Goal: Transaction & Acquisition: Purchase product/service

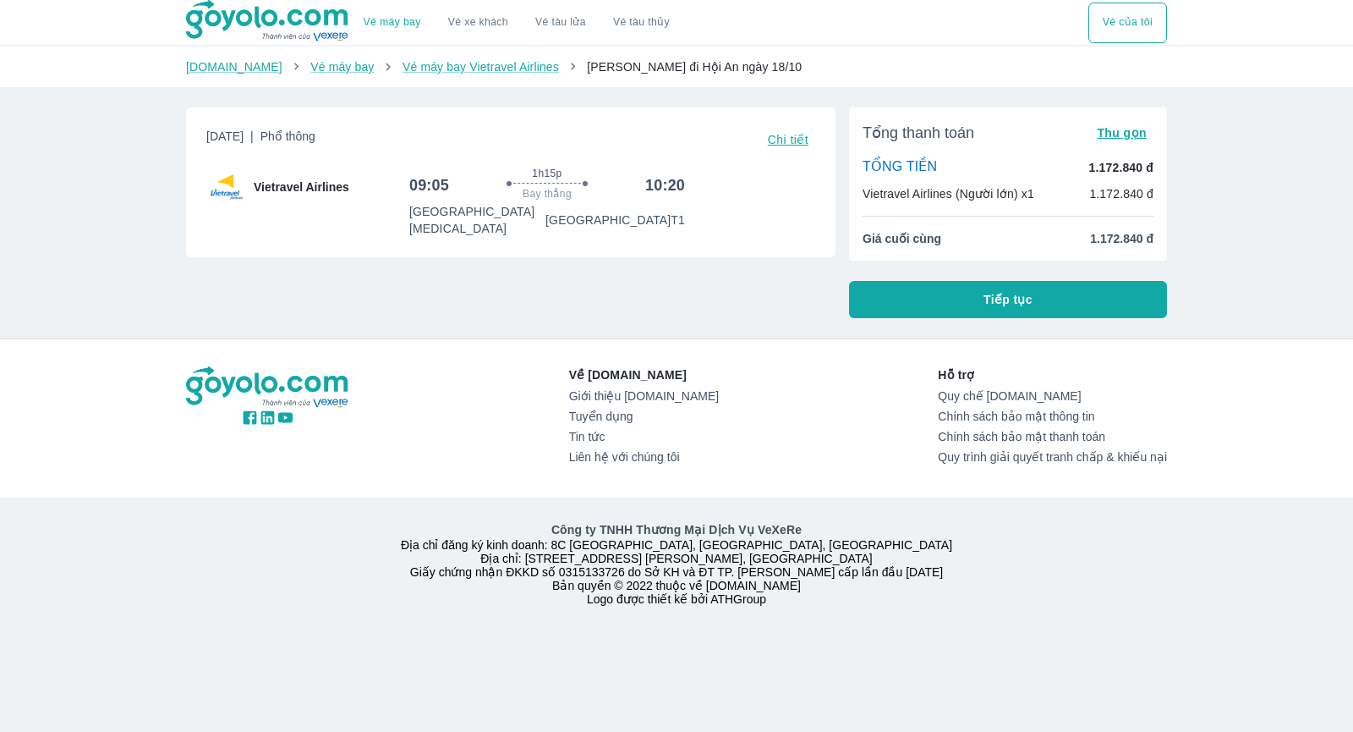
click at [906, 305] on button "Tiếp tục" at bounding box center [1008, 299] width 318 height 37
click at [1109, 126] on span "Thu gọn" at bounding box center [1122, 133] width 50 height 14
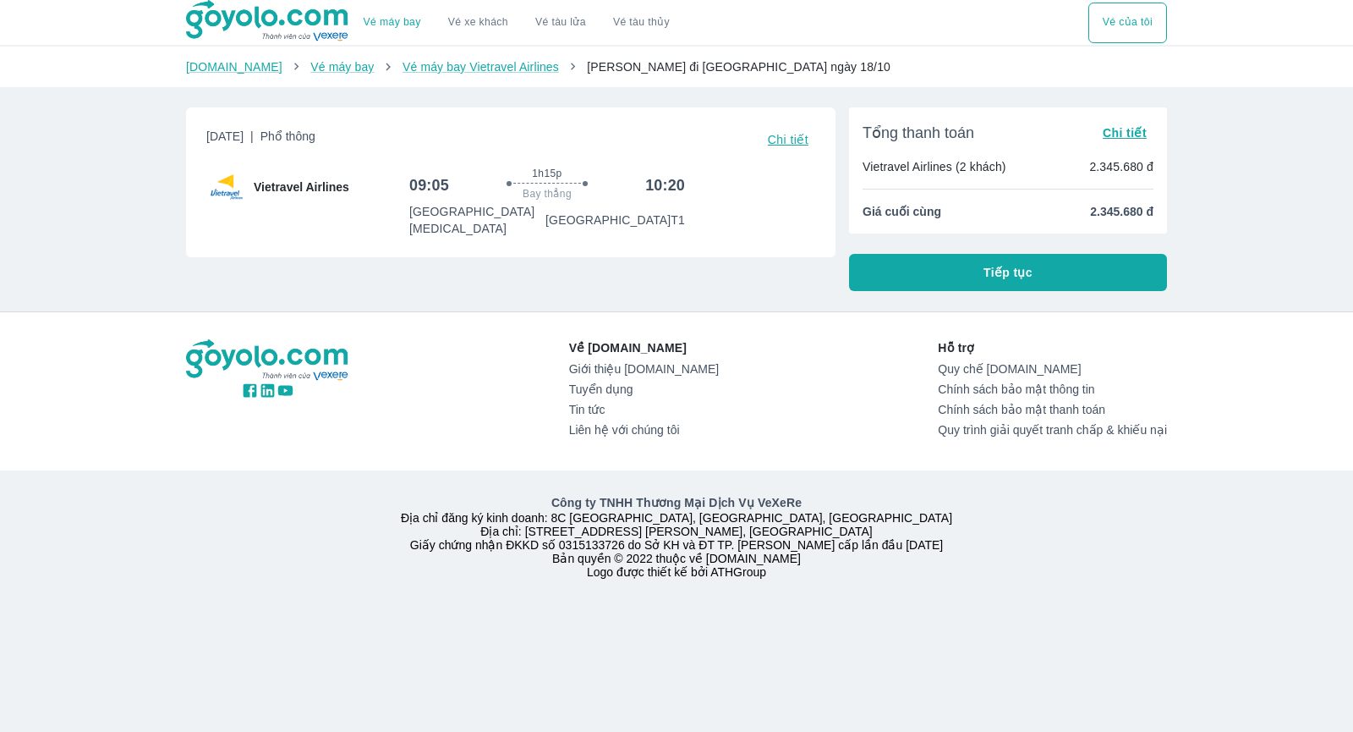
click at [1109, 126] on span "Chi tiết" at bounding box center [1125, 133] width 44 height 14
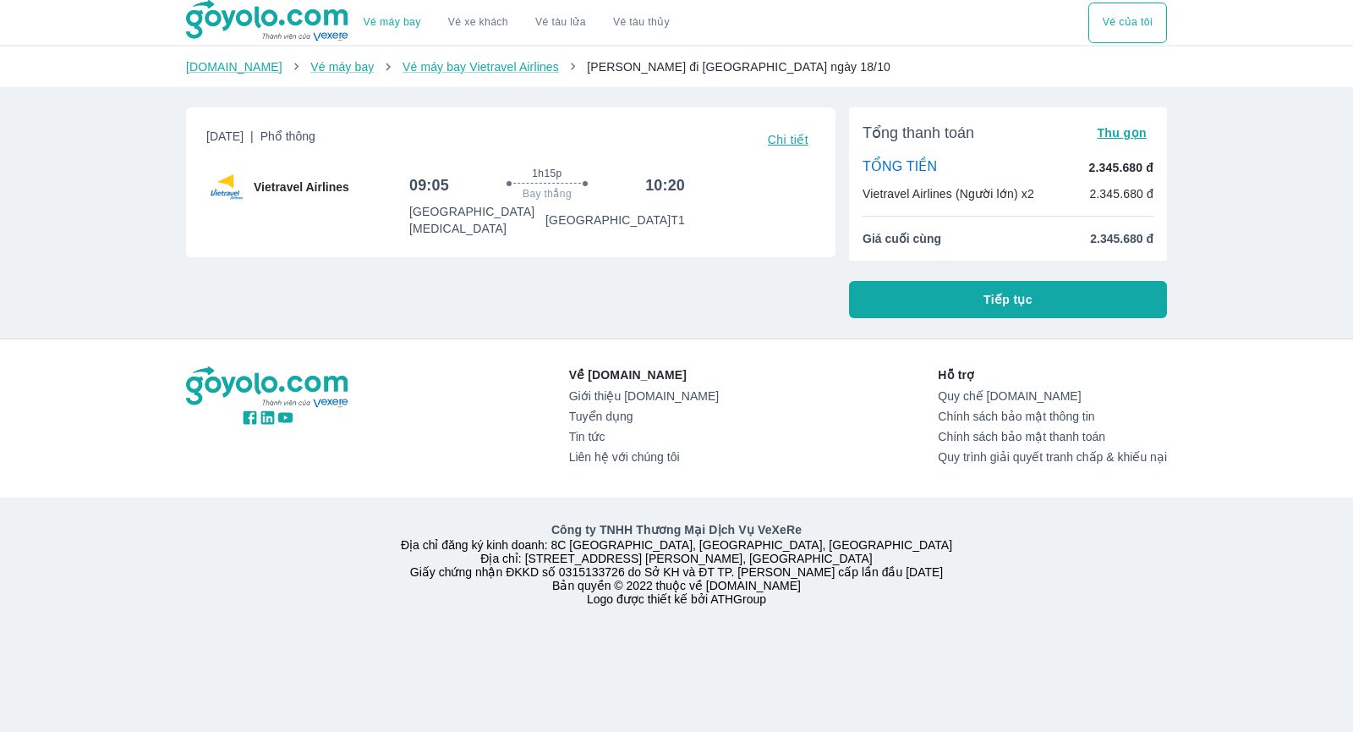
click at [936, 289] on button "Tiếp tục" at bounding box center [1008, 299] width 318 height 37
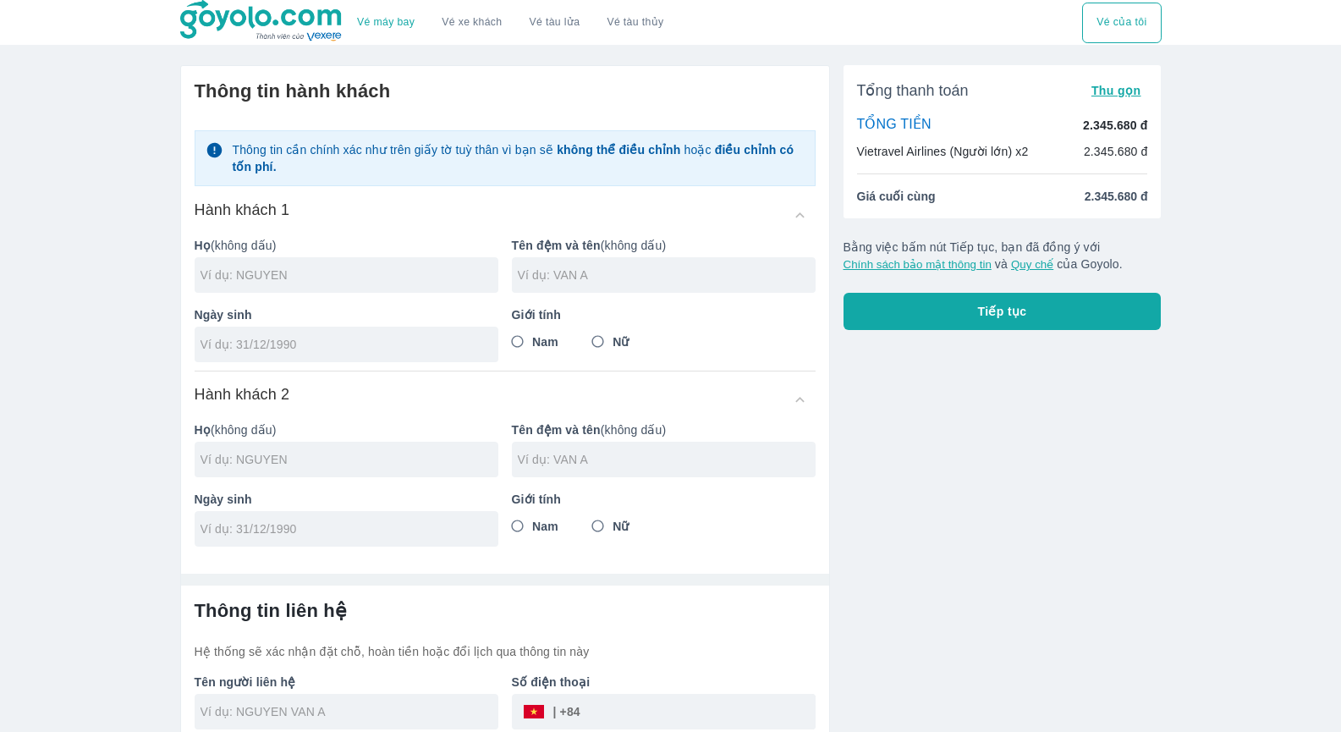
click at [304, 292] on div at bounding box center [347, 275] width 304 height 36
type input "[PERSON_NAME]"
click at [573, 286] on div at bounding box center [664, 275] width 304 height 36
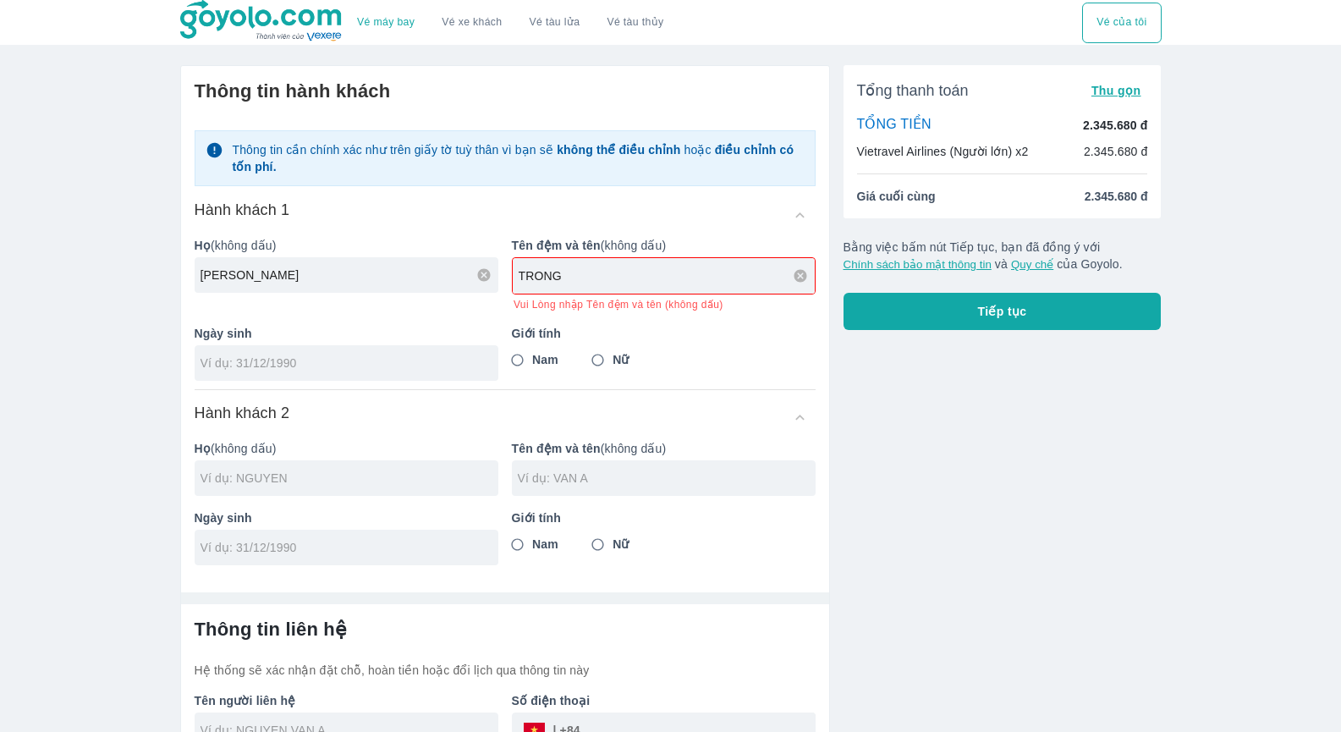
type input "TRONG"
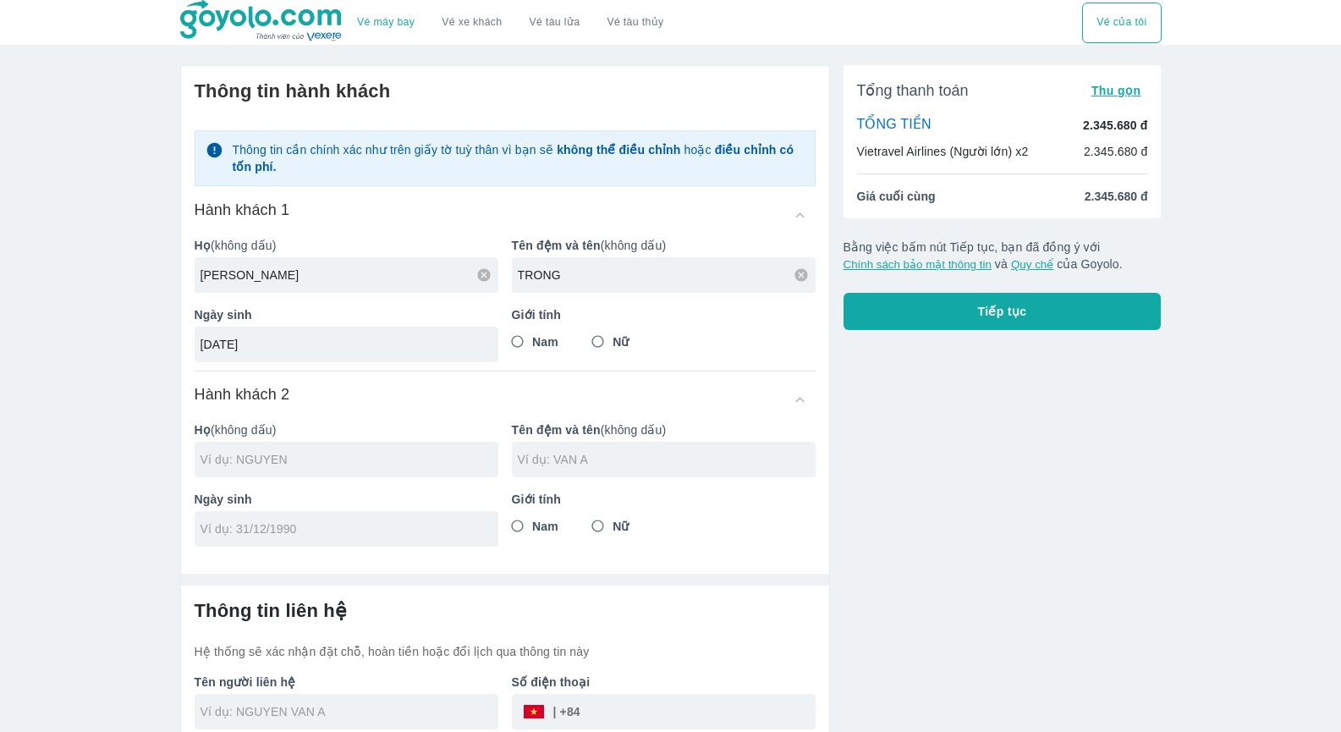
type input "[DATE]"
click at [515, 339] on input "Nam" at bounding box center [517, 341] width 30 height 30
radio input "true"
click at [400, 469] on div at bounding box center [347, 459] width 304 height 36
type input "[PERSON_NAME] TRONG"
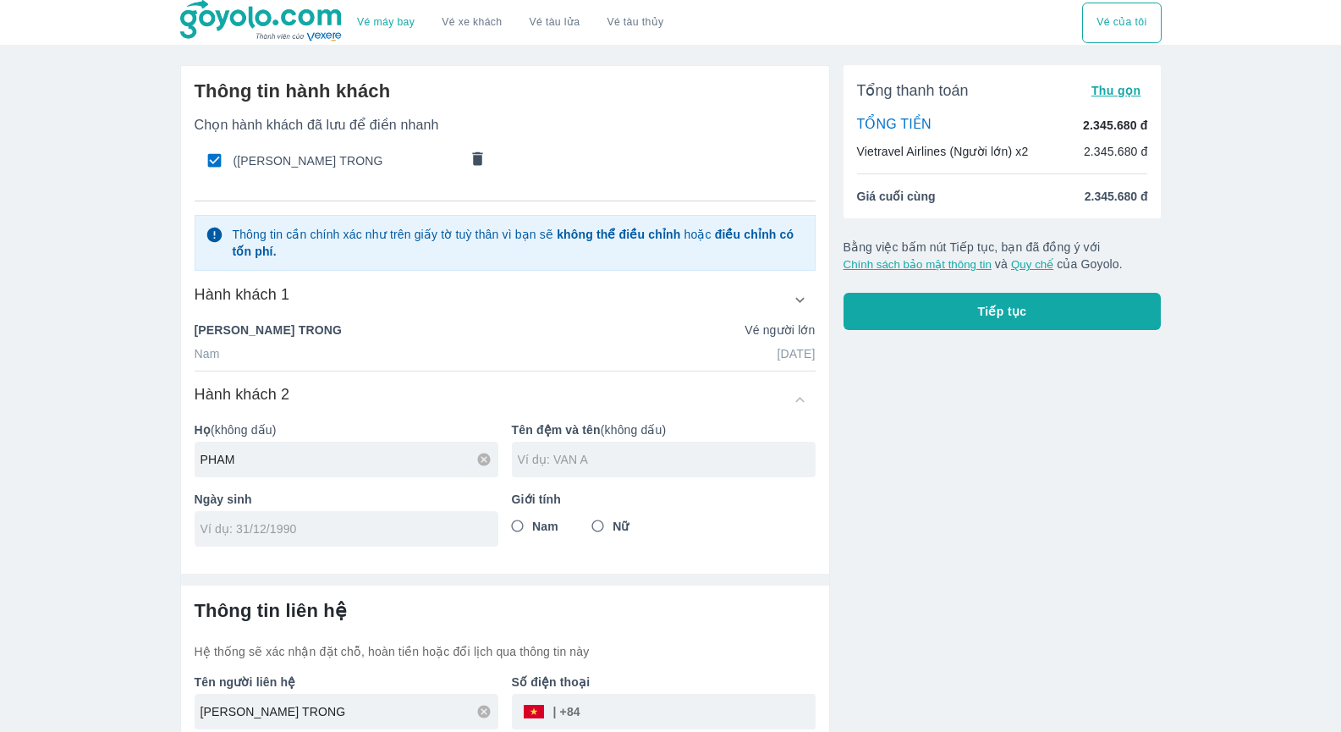
type input "PHAM"
type input "HA MY"
type input "1"
type input "[DATE]"
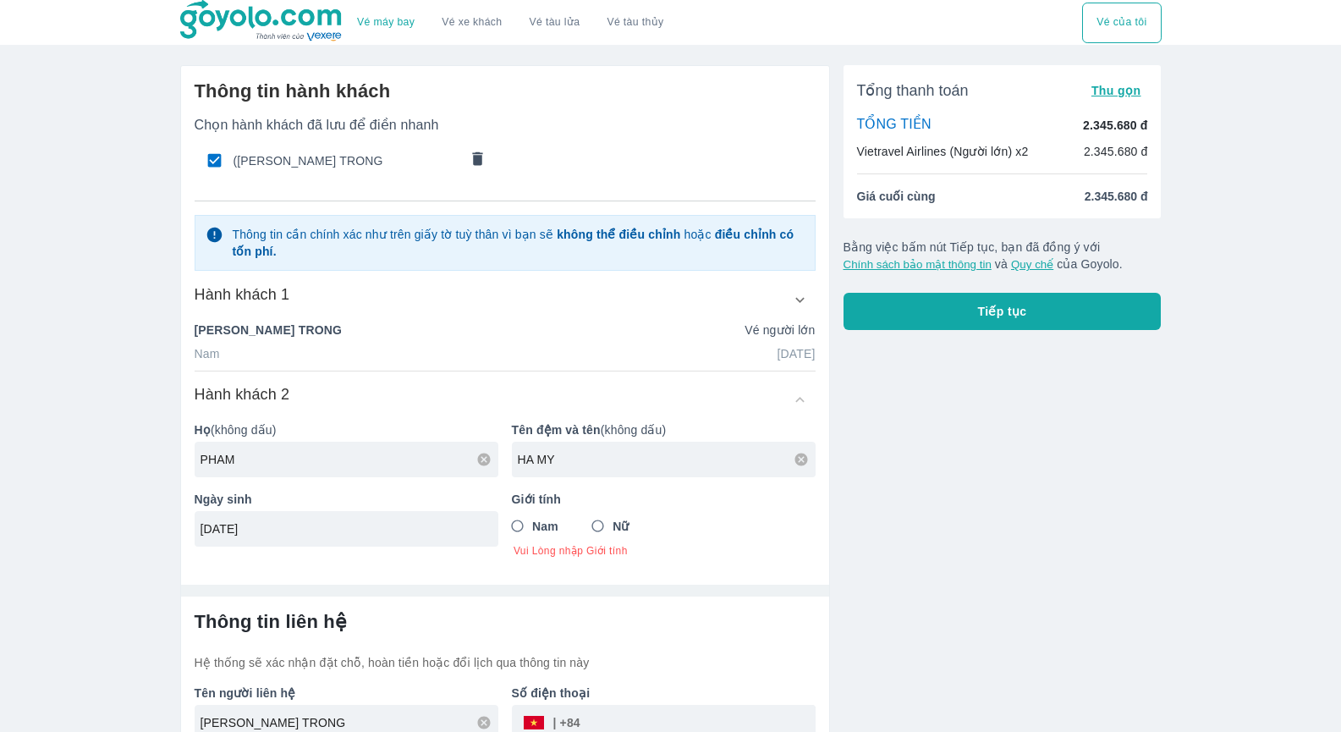
click at [592, 529] on input "Nữ" at bounding box center [598, 526] width 30 height 30
radio input "true"
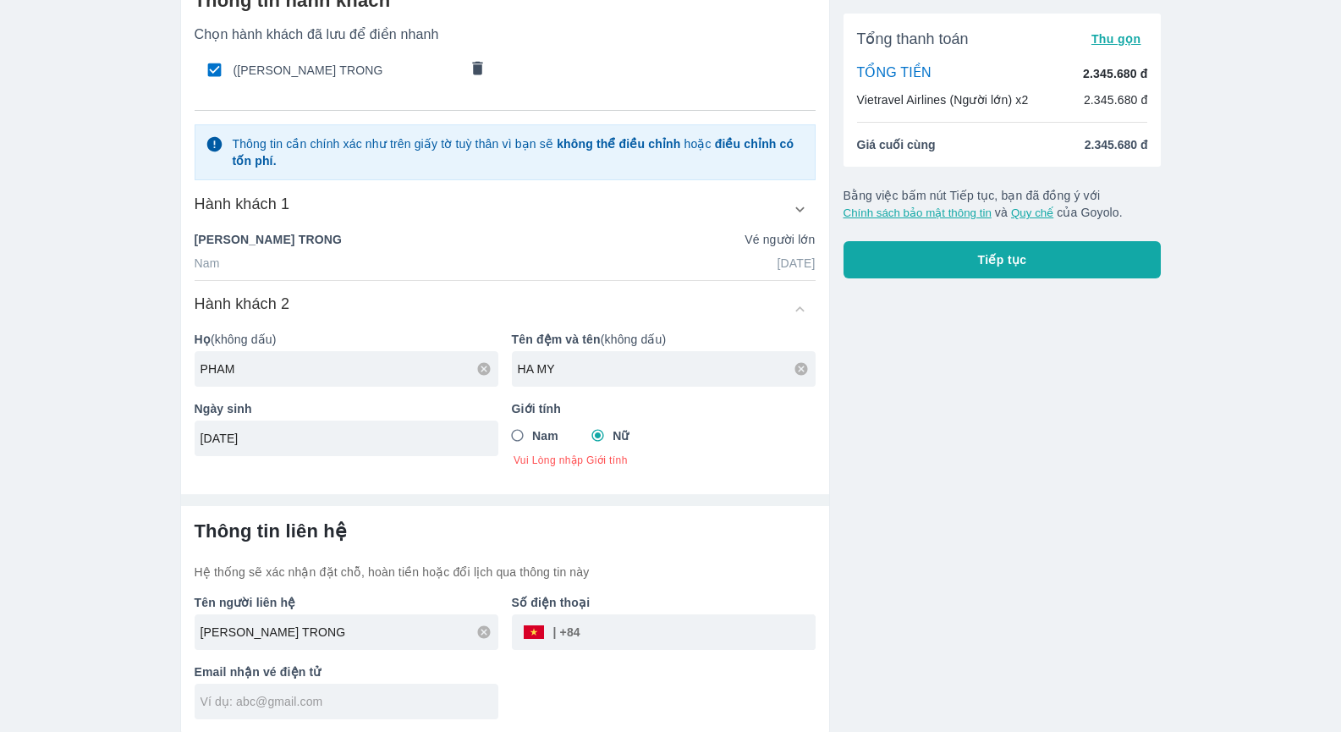
scroll to position [93, 0]
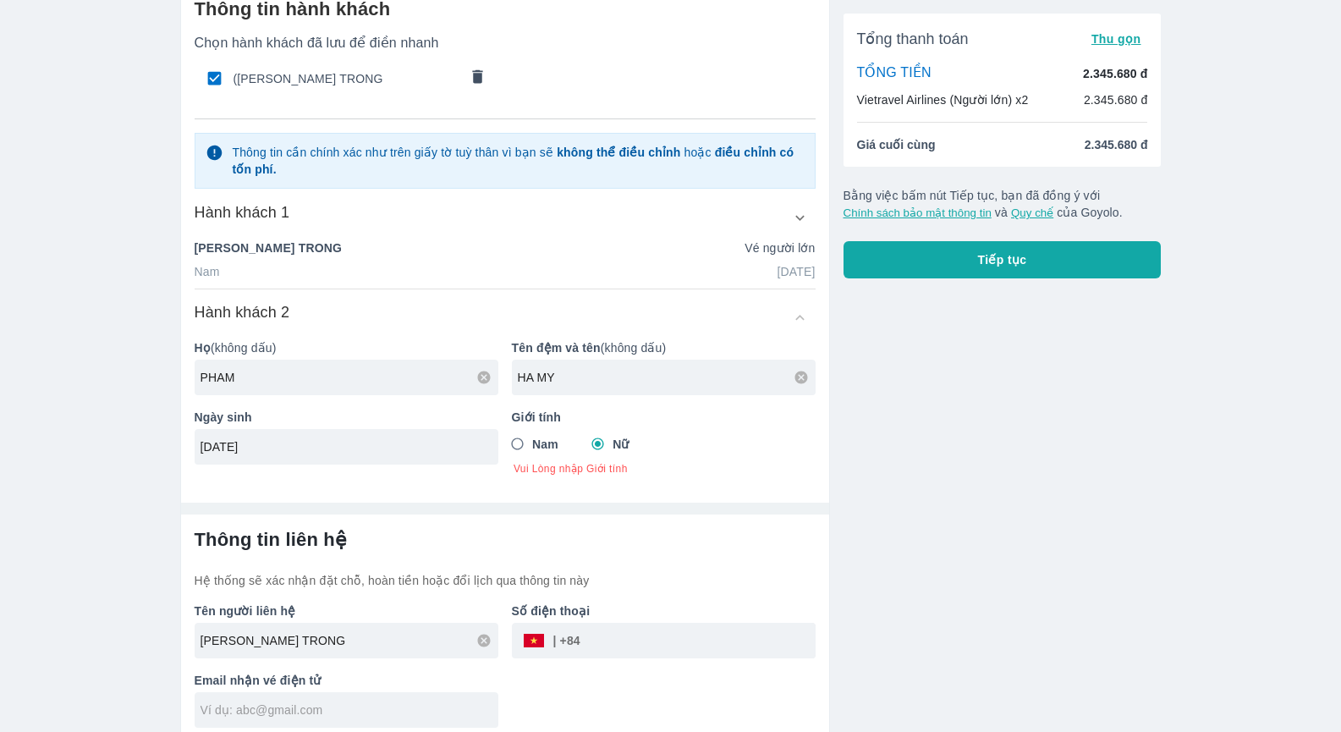
click at [646, 625] on input "tel" at bounding box center [697, 640] width 235 height 41
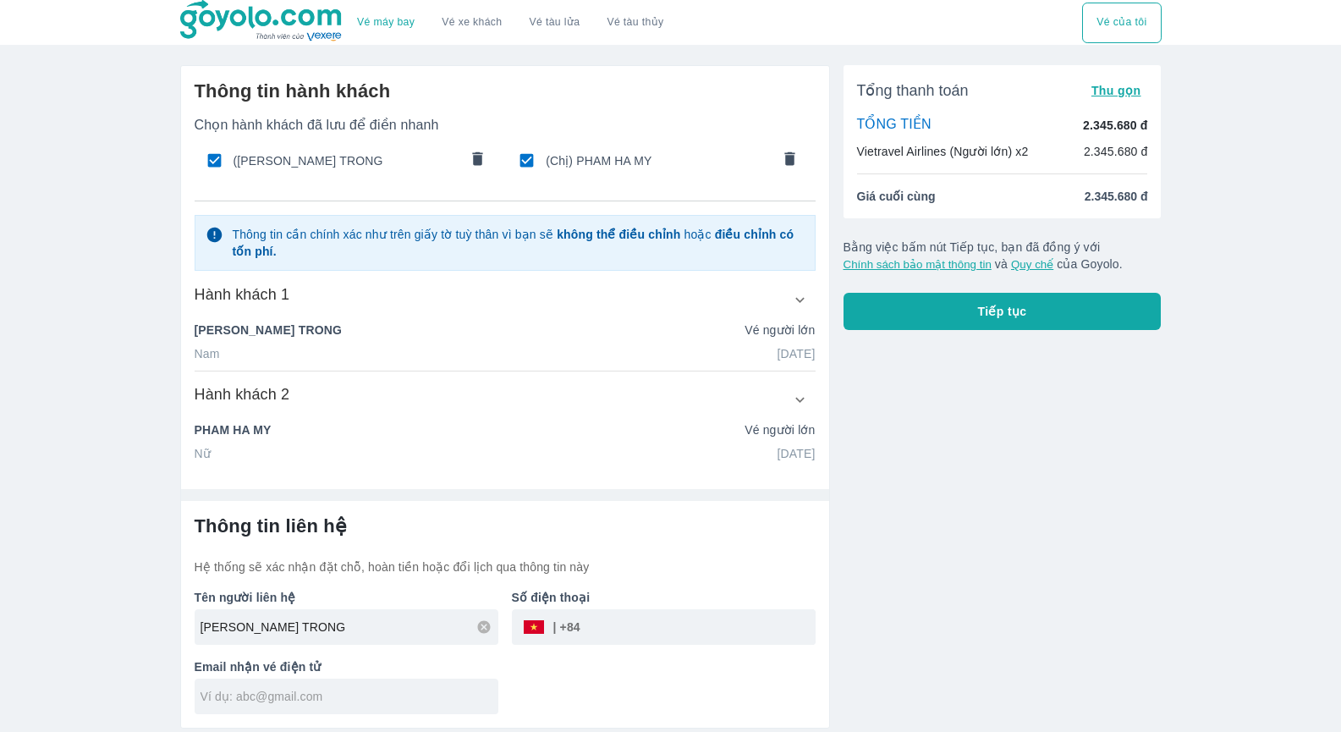
scroll to position [0, 0]
type input "0"
type input "932060980"
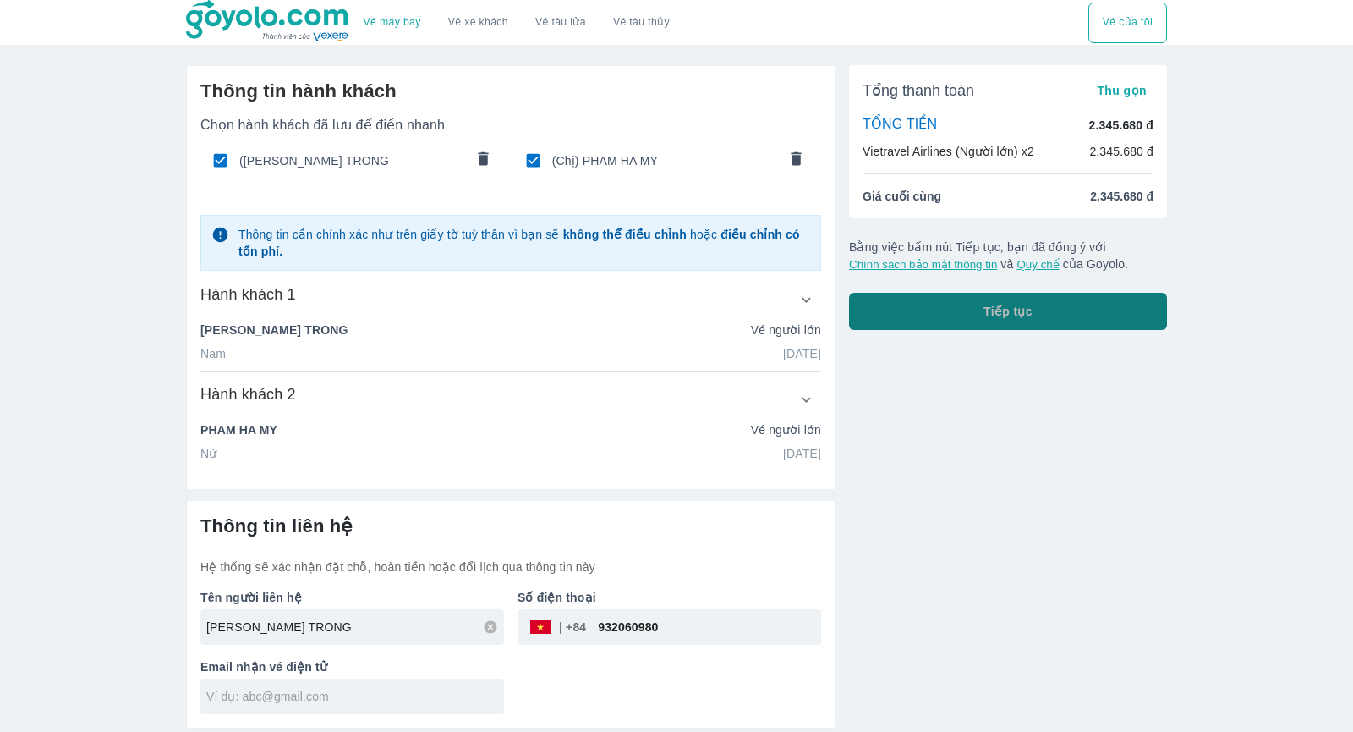
click at [1034, 321] on button "Tiếp tục" at bounding box center [1008, 311] width 318 height 37
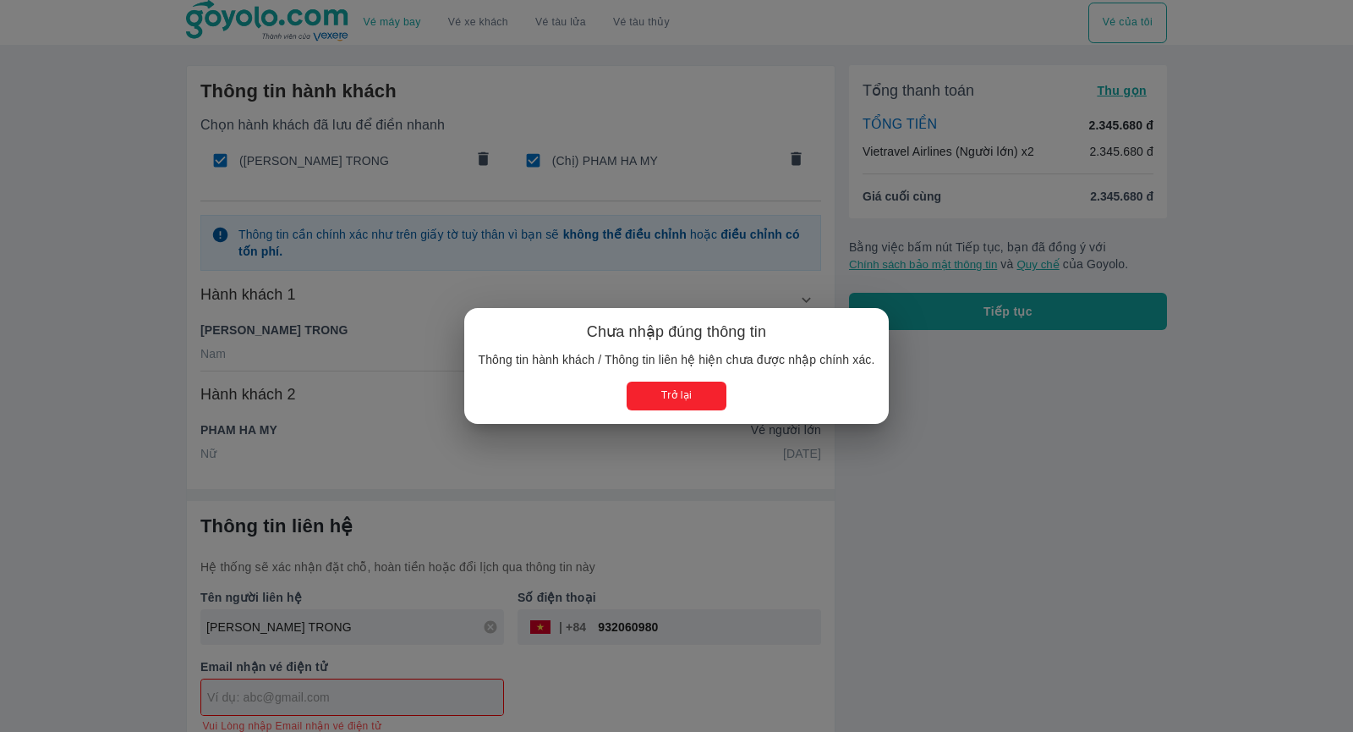
click at [671, 389] on button "Trở lại" at bounding box center [676, 395] width 99 height 28
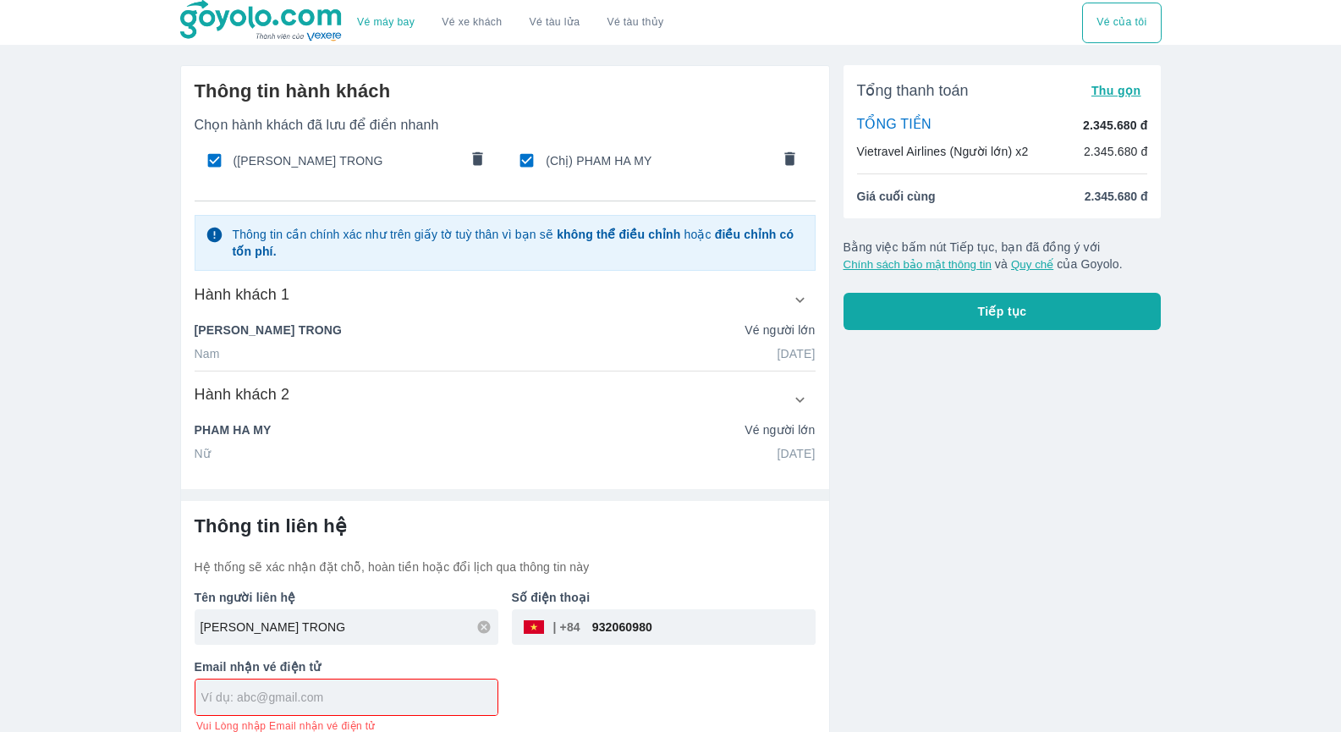
click at [372, 688] on input "text" at bounding box center [349, 696] width 296 height 17
type input "[EMAIL_ADDRESS][DOMAIN_NAME]"
click at [940, 317] on button "Tiếp tục" at bounding box center [1008, 311] width 318 height 37
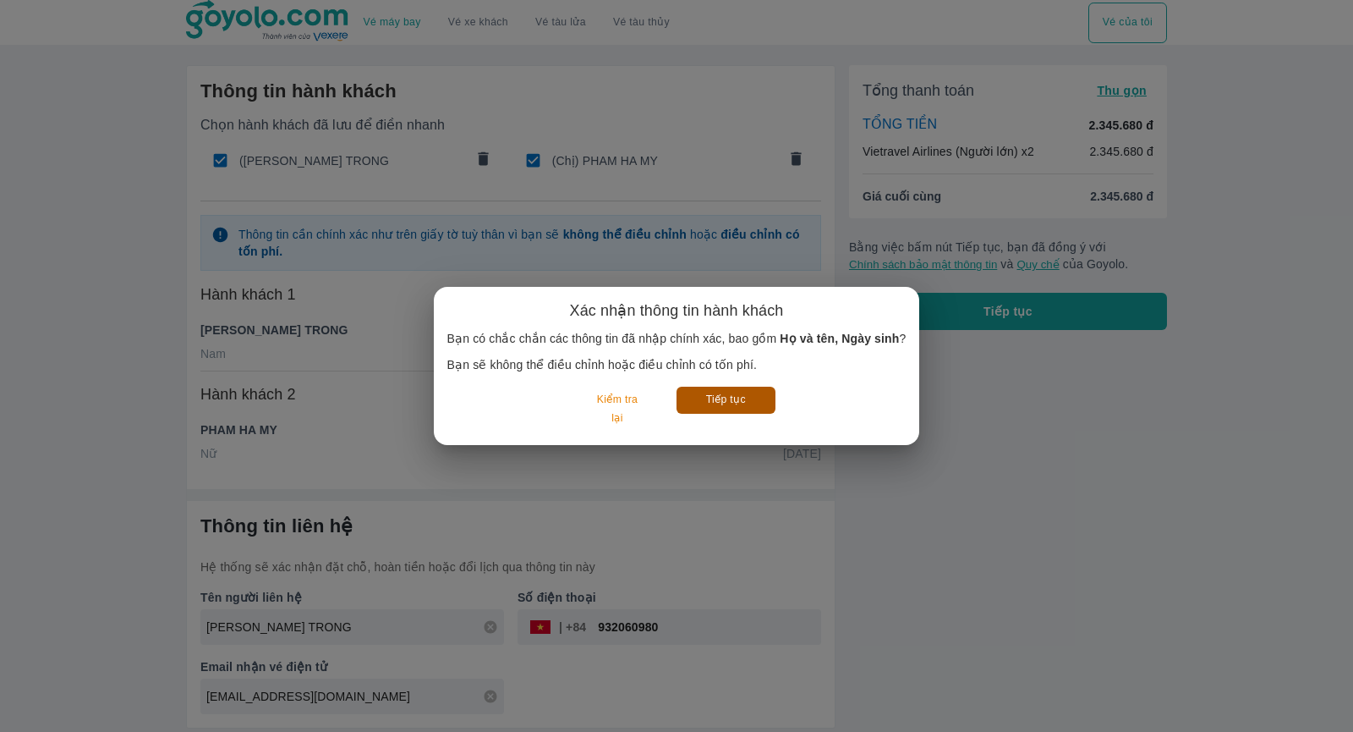
click at [746, 397] on button "Tiếp tục" at bounding box center [726, 400] width 99 height 26
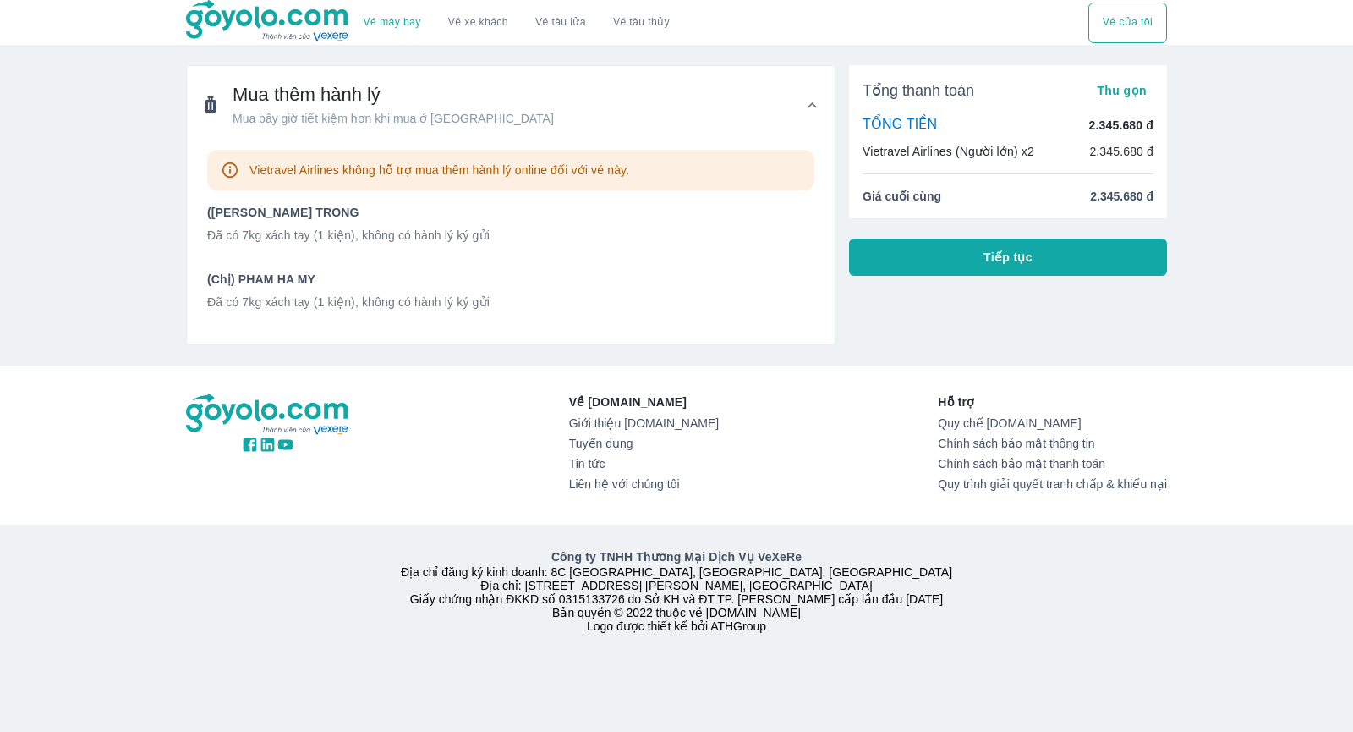
click at [1013, 250] on span "Tiếp tục" at bounding box center [1008, 257] width 49 height 17
